Goal: Find specific page/section: Find specific page/section

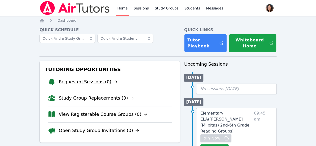
click at [86, 81] on link "Requested Sessions (0)" at bounding box center [88, 82] width 59 height 7
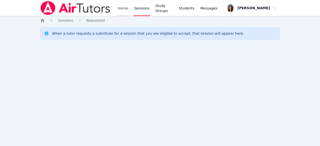
click at [125, 8] on link "Home" at bounding box center [123, 8] width 12 height 16
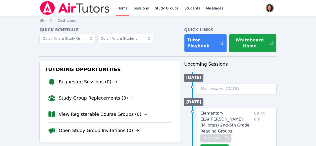
click at [81, 84] on link "Requested Sessions (0)" at bounding box center [88, 82] width 59 height 7
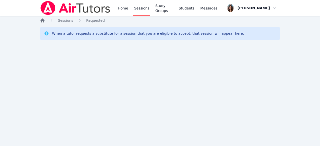
click at [44, 20] on icon "Breadcrumb" at bounding box center [42, 20] width 5 height 5
